Goal: Information Seeking & Learning: Find contact information

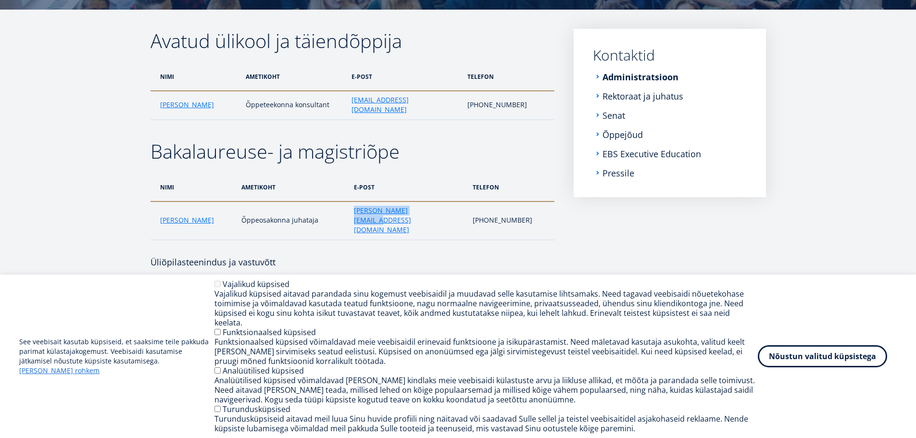
drag, startPoint x: 423, startPoint y: 205, endPoint x: 352, endPoint y: 202, distance: 71.7
click at [352, 202] on td "[PERSON_NAME][EMAIL_ADDRESS][DOMAIN_NAME]" at bounding box center [408, 221] width 118 height 38
copy link "[PERSON_NAME][EMAIL_ADDRESS][DOMAIN_NAME]"
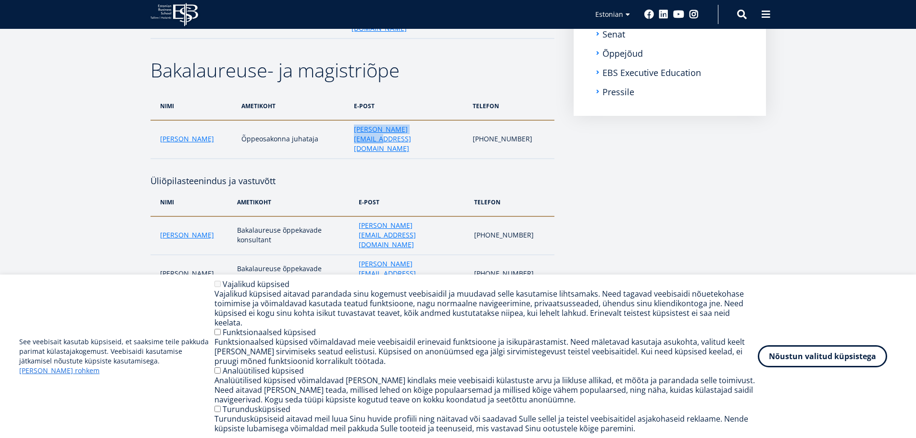
scroll to position [240, 0]
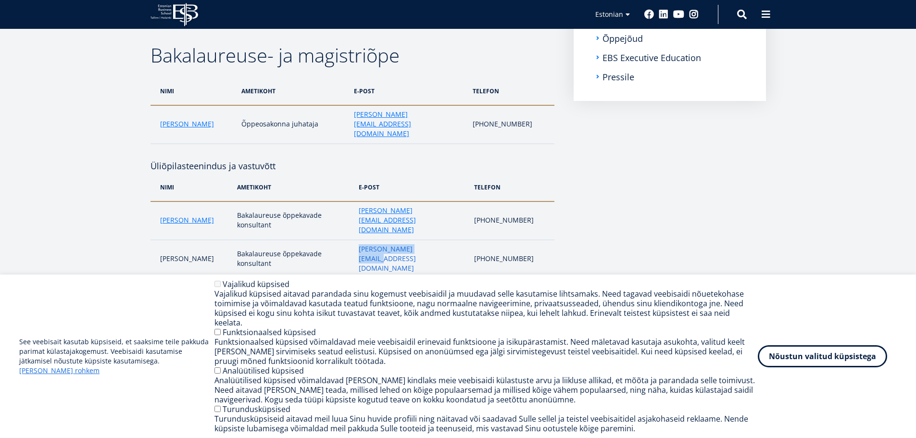
drag, startPoint x: 426, startPoint y: 221, endPoint x: 344, endPoint y: 218, distance: 81.8
click at [354, 240] on td "[PERSON_NAME][EMAIL_ADDRESS][DOMAIN_NAME]" at bounding box center [411, 259] width 115 height 38
copy link "[PERSON_NAME][EMAIL_ADDRESS][DOMAIN_NAME]"
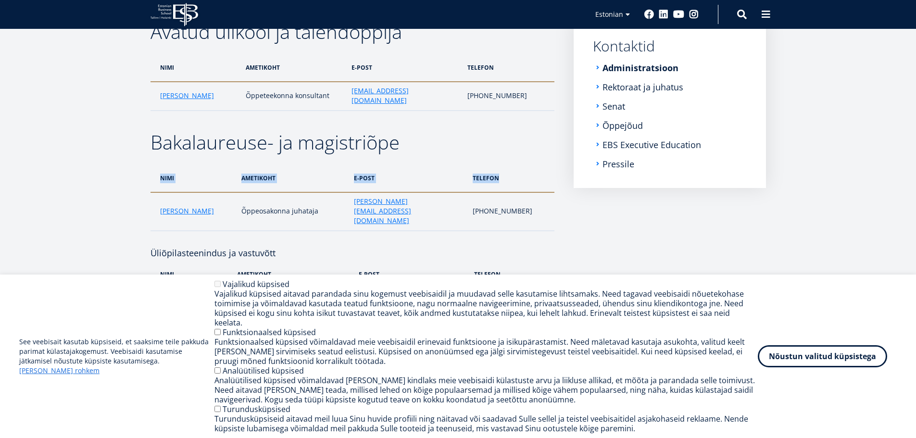
scroll to position [135, 0]
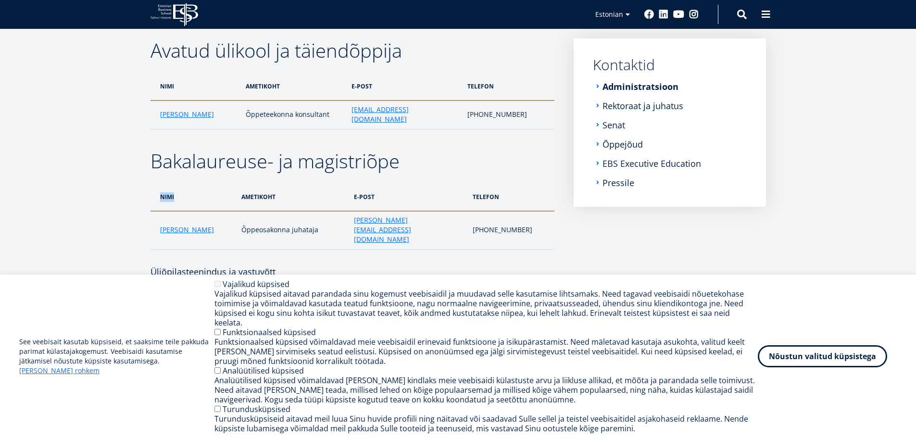
drag, startPoint x: 144, startPoint y: 187, endPoint x: 202, endPoint y: 187, distance: 58.2
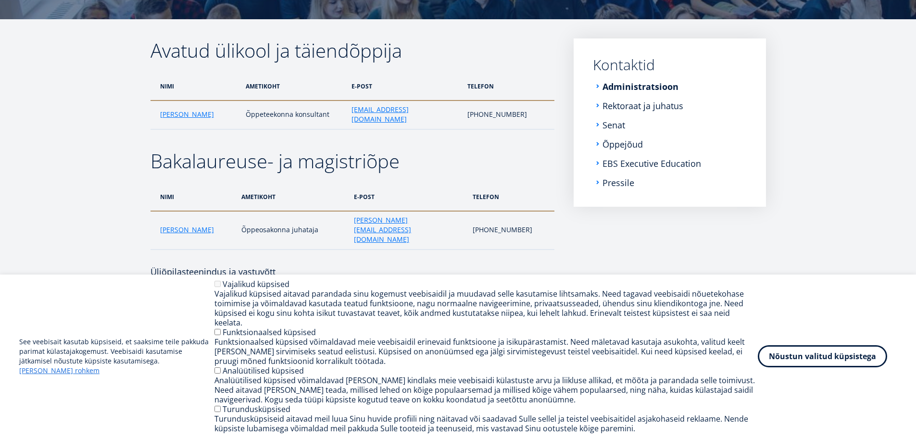
click at [240, 200] on th "ametikoht" at bounding box center [293, 197] width 113 height 28
drag, startPoint x: 214, startPoint y: 213, endPoint x: 161, endPoint y: 210, distance: 53.0
click at [161, 211] on td "[PERSON_NAME]" at bounding box center [194, 230] width 86 height 38
copy link "[PERSON_NAME]"
drag, startPoint x: 544, startPoint y: 212, endPoint x: 490, endPoint y: 216, distance: 54.5
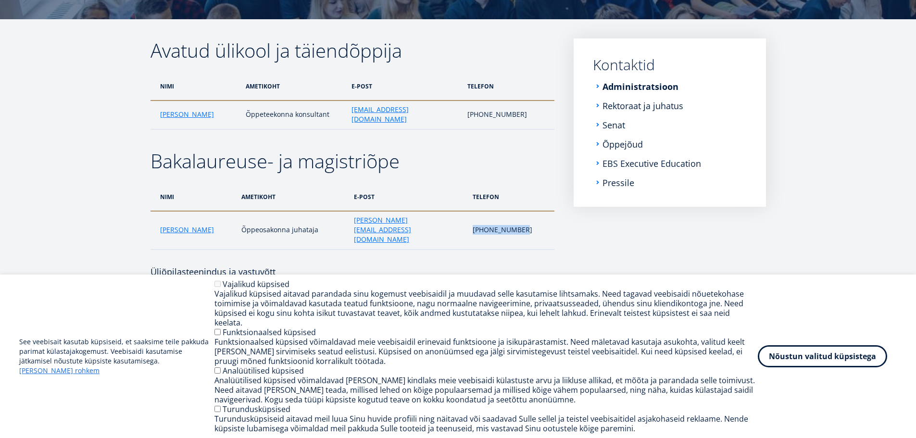
click at [490, 216] on td "[PHONE_NUMBER]" at bounding box center [511, 230] width 87 height 38
copy td "[PHONE_NUMBER]"
